Goal: Learn about a topic

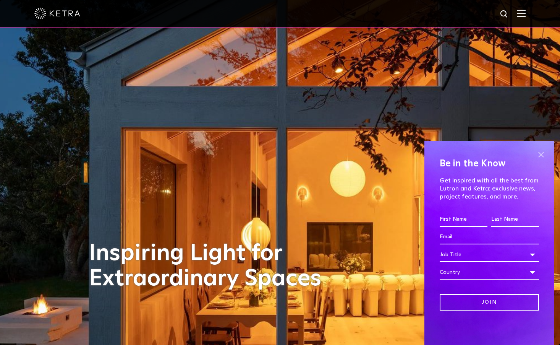
click at [544, 155] on span at bounding box center [541, 154] width 11 height 11
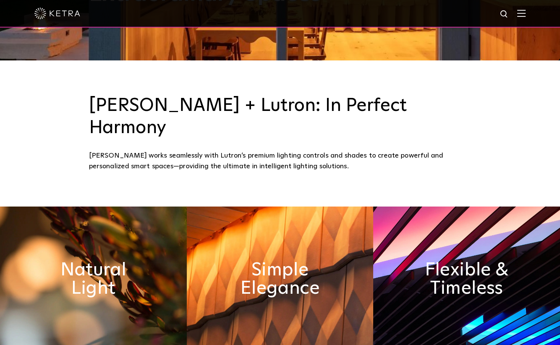
scroll to position [382, 0]
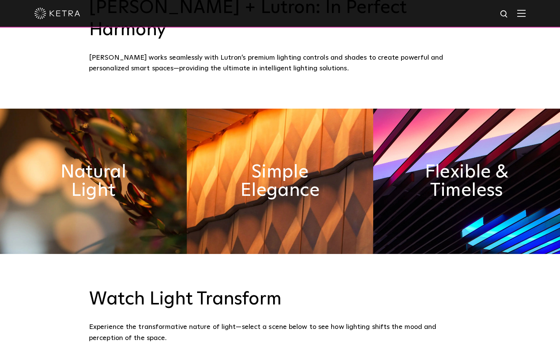
click at [154, 132] on img at bounding box center [93, 181] width 187 height 145
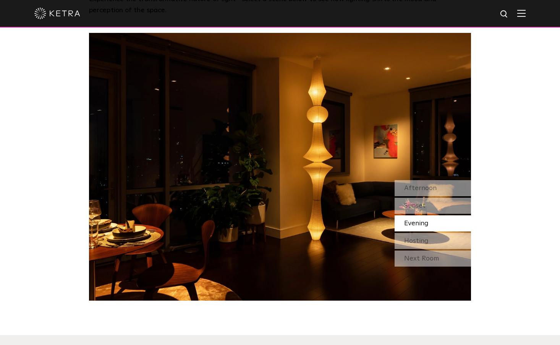
scroll to position [650, 0]
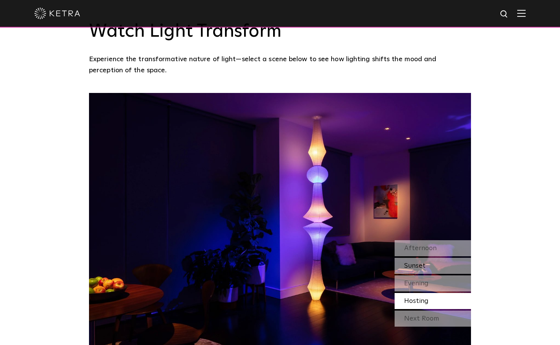
click at [437, 258] on div "Sunset" at bounding box center [433, 266] width 76 height 16
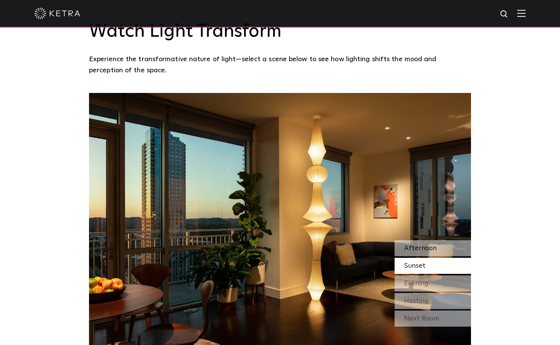
click at [442, 240] on div "Afternoon" at bounding box center [433, 248] width 76 height 16
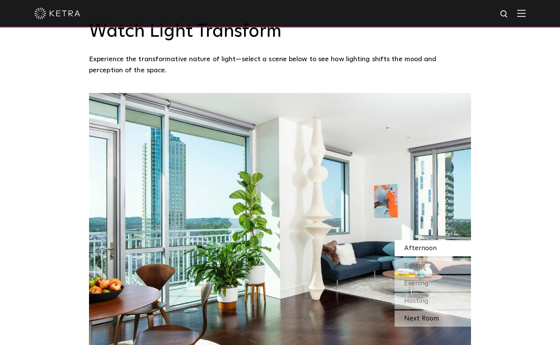
click at [435, 310] on div "Next Room" at bounding box center [433, 318] width 76 height 16
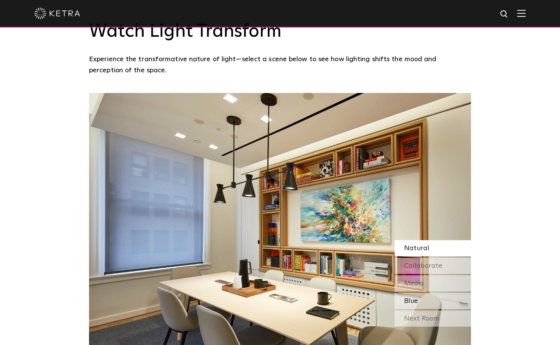
click at [435, 293] on div "Blue" at bounding box center [433, 301] width 76 height 16
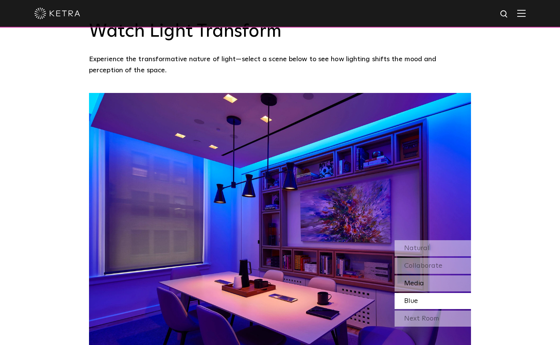
click at [432, 275] on div "Media" at bounding box center [433, 283] width 76 height 16
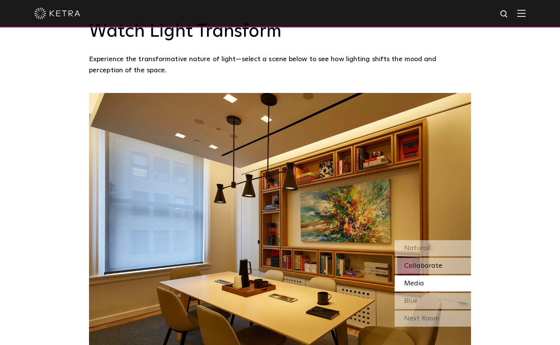
click at [434, 262] on span "Collaborate" at bounding box center [423, 265] width 38 height 7
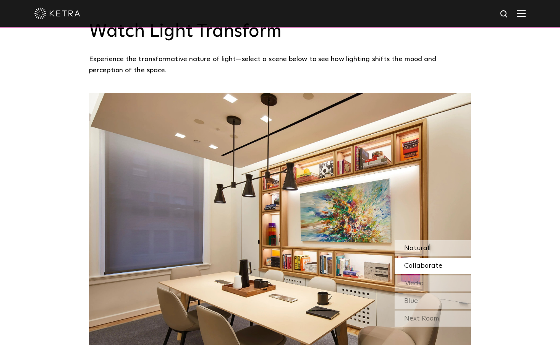
click at [435, 240] on div "Natural" at bounding box center [433, 248] width 76 height 16
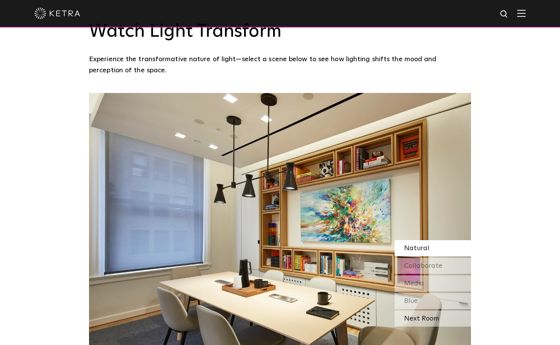
click at [434, 310] on div "Next Room" at bounding box center [433, 318] width 76 height 16
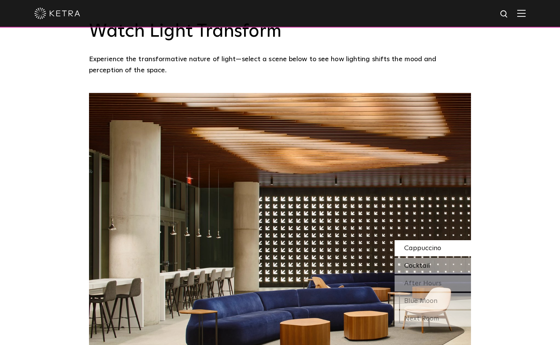
click at [438, 258] on div "Cocktail" at bounding box center [433, 266] width 76 height 16
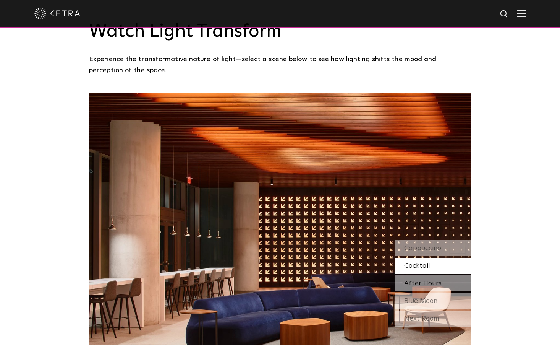
click at [434, 280] on span "After Hours" at bounding box center [422, 283] width 37 height 7
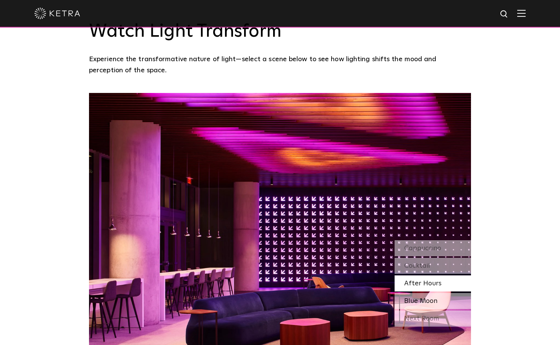
click at [432, 297] on span "Blue Moon" at bounding box center [420, 300] width 33 height 7
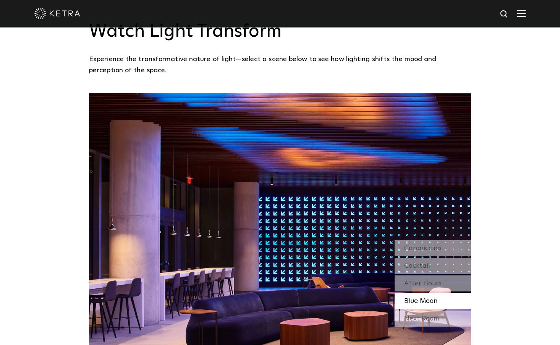
click at [435, 310] on div "Next Room" at bounding box center [433, 318] width 76 height 16
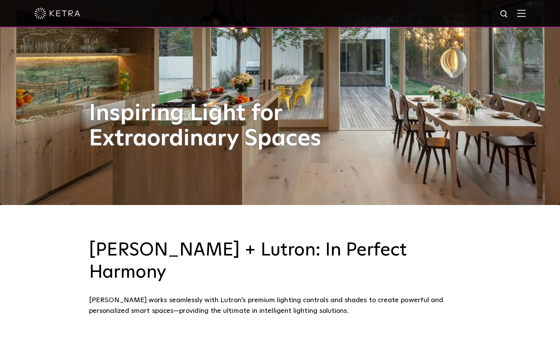
scroll to position [76, 0]
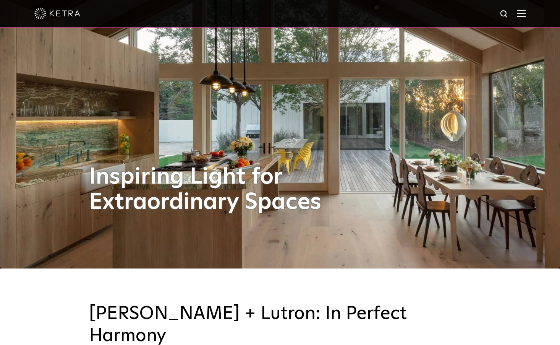
click at [526, 11] on img at bounding box center [522, 13] width 8 height 7
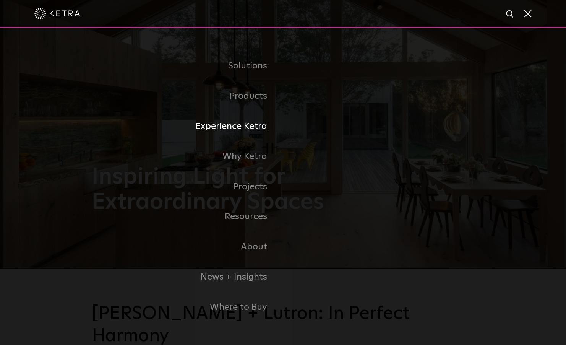
click at [254, 130] on link "Experience Ketra" at bounding box center [187, 126] width 191 height 30
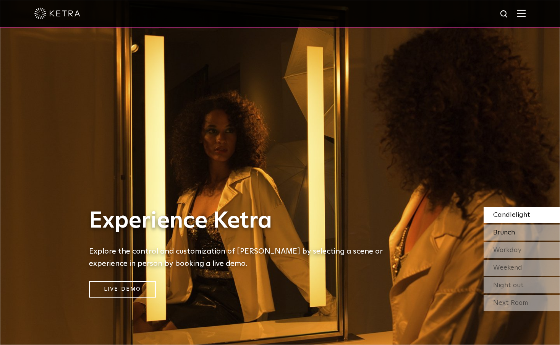
click at [495, 232] on span "Brunch" at bounding box center [505, 232] width 22 height 7
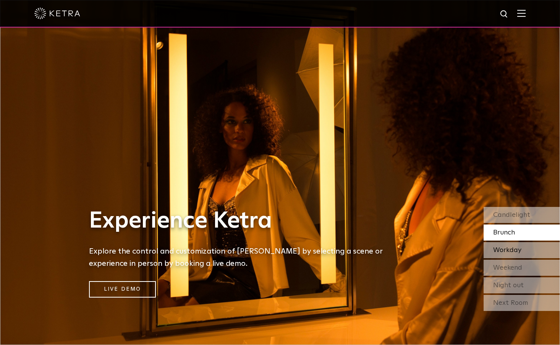
click at [498, 249] on span "Workday" at bounding box center [508, 250] width 28 height 7
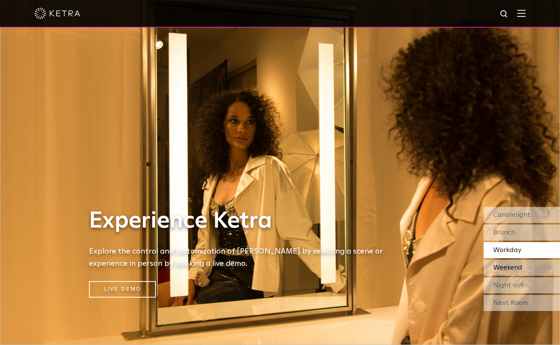
click at [492, 266] on div "Weekend" at bounding box center [522, 268] width 76 height 16
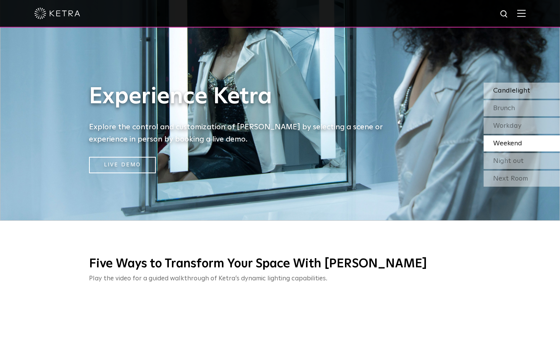
scroll to position [76, 0]
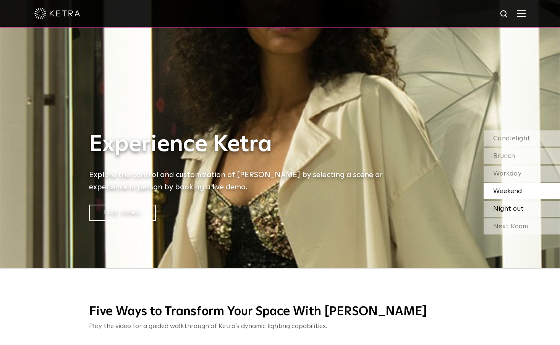
click at [508, 210] on span "Night out" at bounding box center [509, 208] width 31 height 7
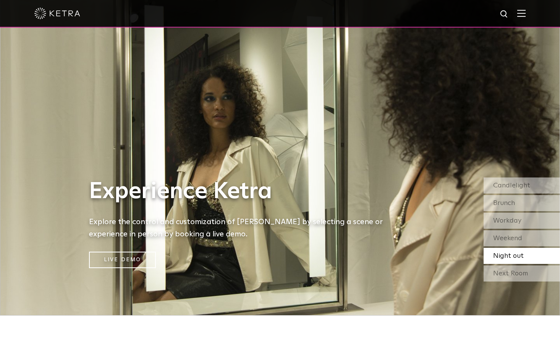
scroll to position [0, 0]
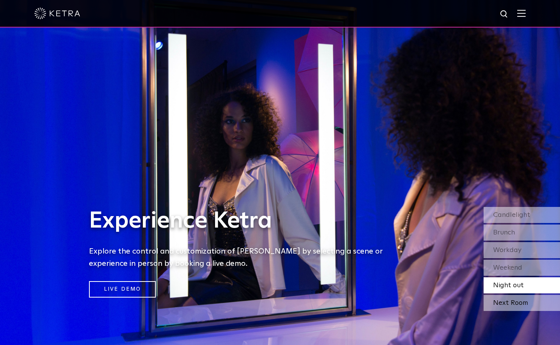
click at [511, 300] on div "Next Room" at bounding box center [522, 303] width 76 height 16
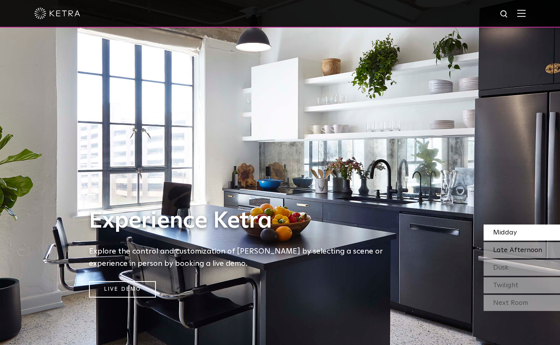
click at [522, 251] on span "Late Afternoon" at bounding box center [518, 250] width 49 height 7
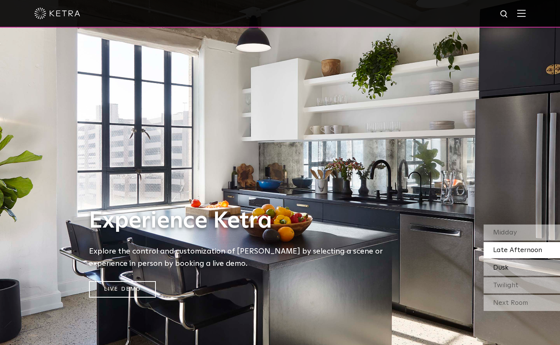
click at [521, 265] on div "Dusk" at bounding box center [522, 268] width 76 height 16
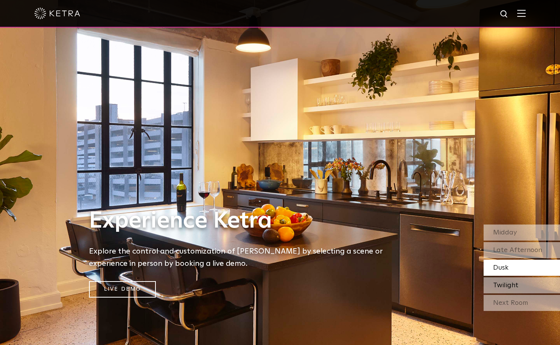
click at [517, 284] on span "Twilight" at bounding box center [506, 285] width 25 height 7
